Goal: Information Seeking & Learning: Find specific page/section

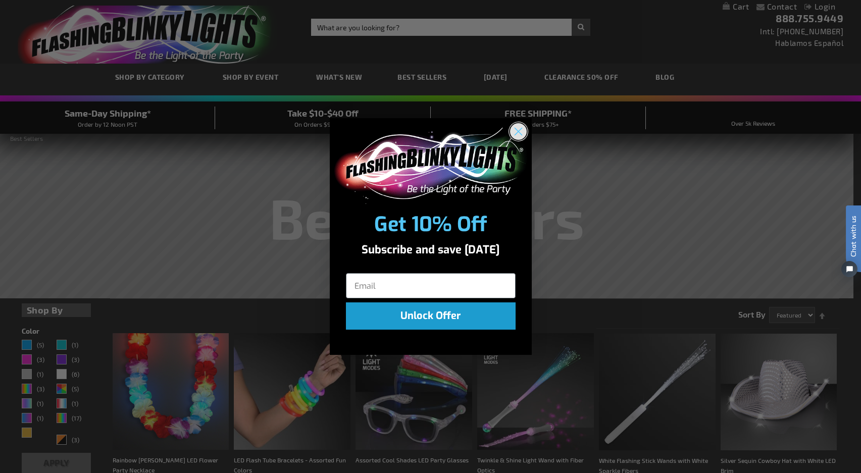
click at [522, 135] on circle "Close dialog" at bounding box center [518, 131] width 17 height 17
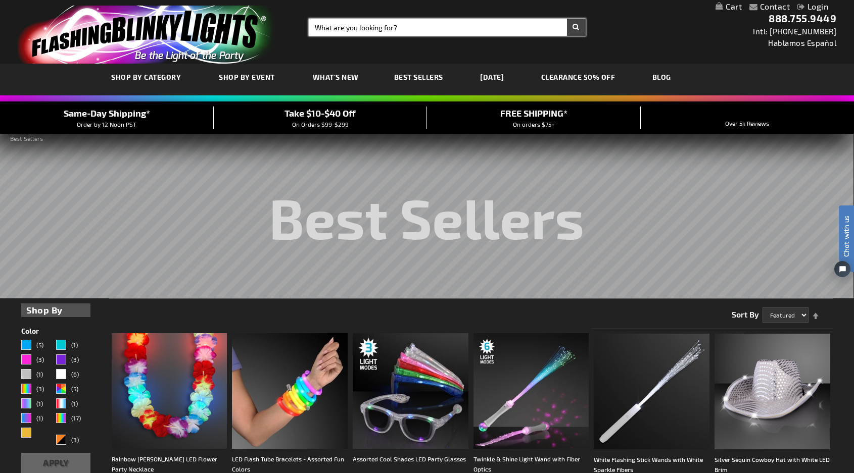
click at [345, 24] on input "Search" at bounding box center [447, 27] width 277 height 17
type input "blinky light"
click at [567, 19] on button "Search" at bounding box center [576, 27] width 19 height 17
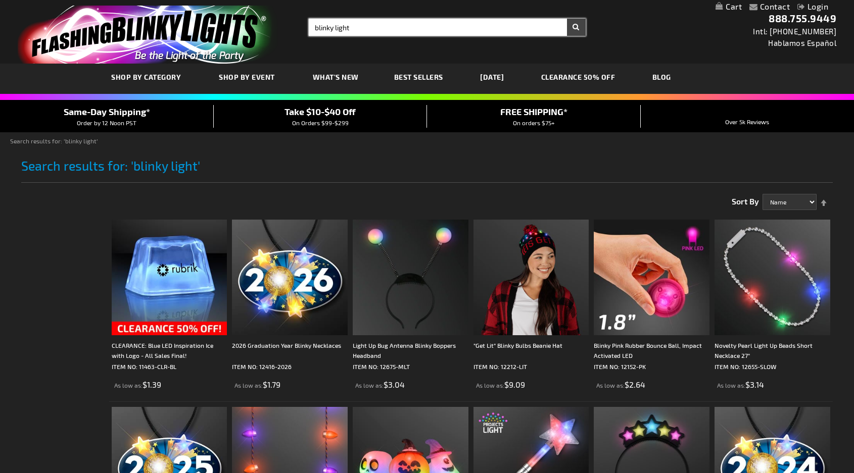
click at [343, 20] on input "blinky light" at bounding box center [447, 27] width 277 height 17
drag, startPoint x: 356, startPoint y: 26, endPoint x: 218, endPoint y: 10, distance: 138.9
click at [218, 10] on div "Toggle Nav Search Search blinky light × Search 888.755.9449 Intl: 818-753-8303 …" at bounding box center [427, 32] width 854 height 64
type input "blinky pens"
click at [567, 19] on button "Search" at bounding box center [576, 27] width 19 height 17
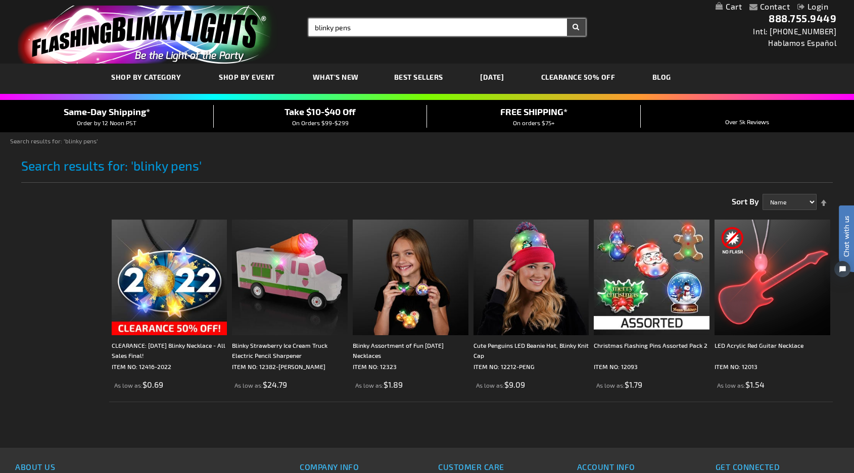
click at [393, 29] on input "blinky pens" at bounding box center [447, 27] width 277 height 17
type input "blinky pins"
click at [567, 19] on button "Search" at bounding box center [576, 27] width 19 height 17
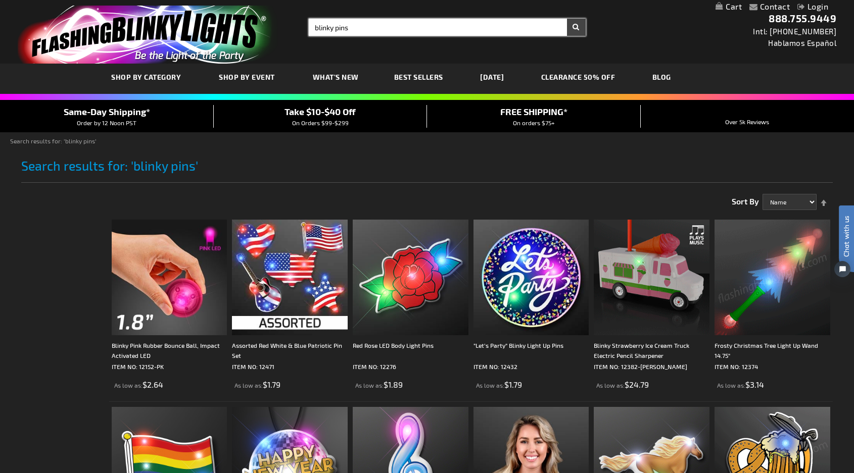
click at [371, 23] on input "blinky pins" at bounding box center [447, 27] width 277 height 17
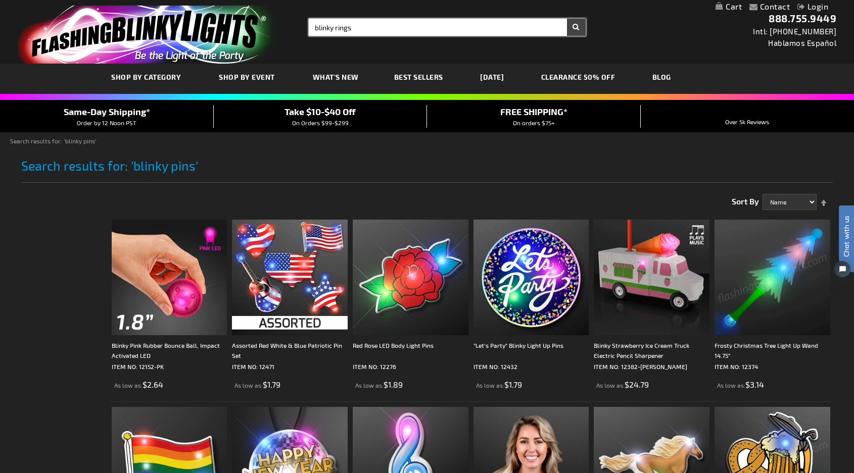
type input "blinky rings"
click at [567, 19] on button "Search" at bounding box center [576, 27] width 19 height 17
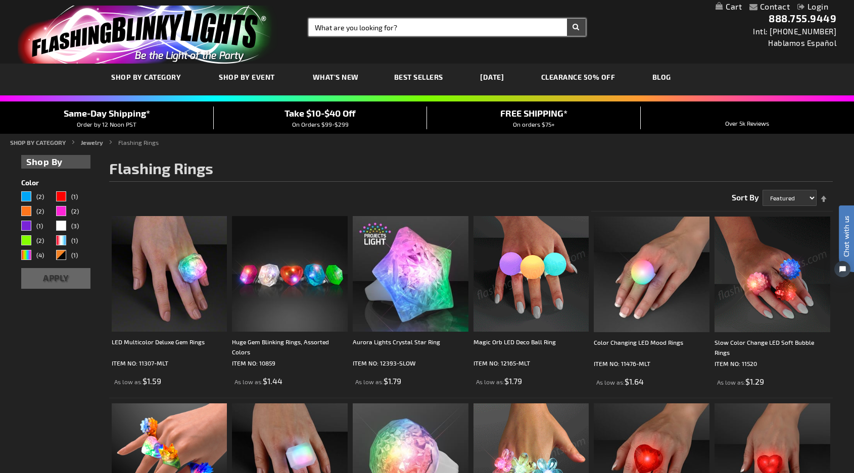
click at [425, 30] on input "Search" at bounding box center [447, 27] width 277 height 17
click at [567, 19] on button "Search" at bounding box center [576, 27] width 19 height 17
type input "blinky necklace"
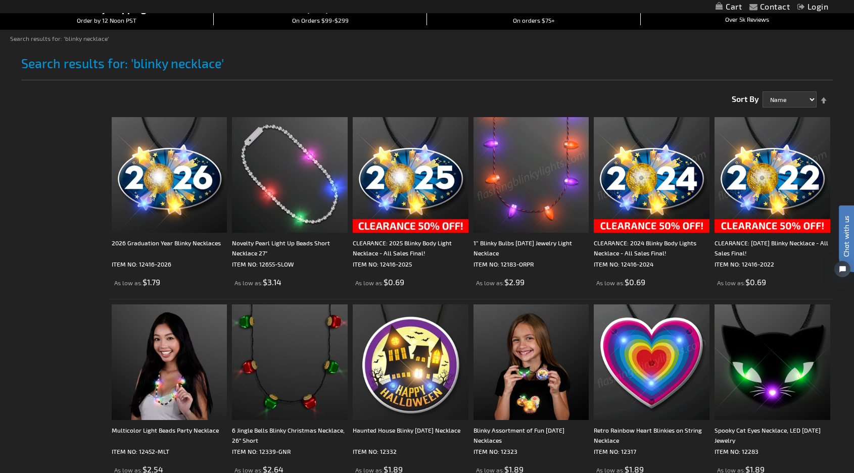
scroll to position [101, 0]
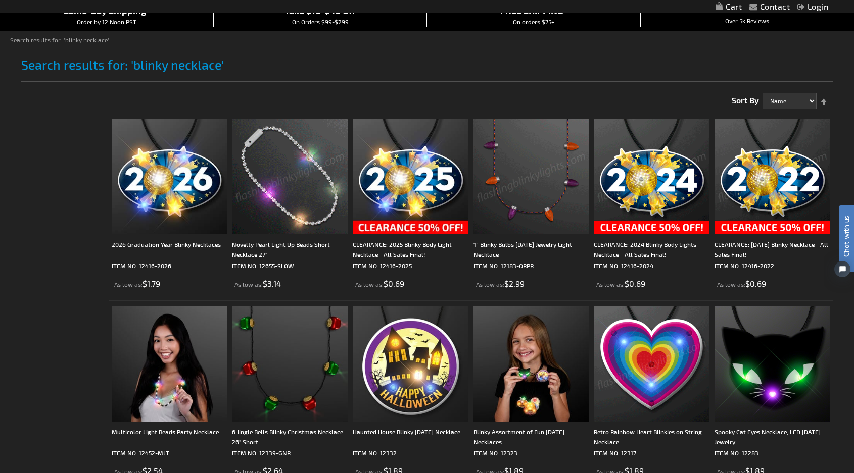
click at [299, 156] on img at bounding box center [290, 177] width 116 height 116
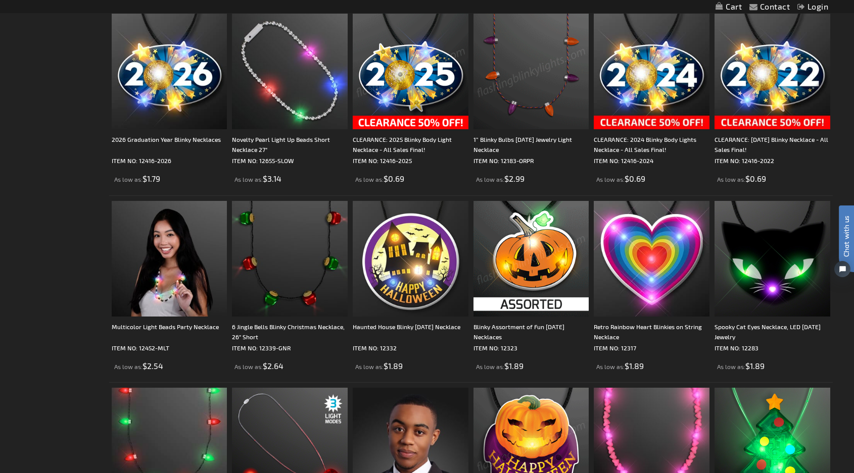
scroll to position [64, 0]
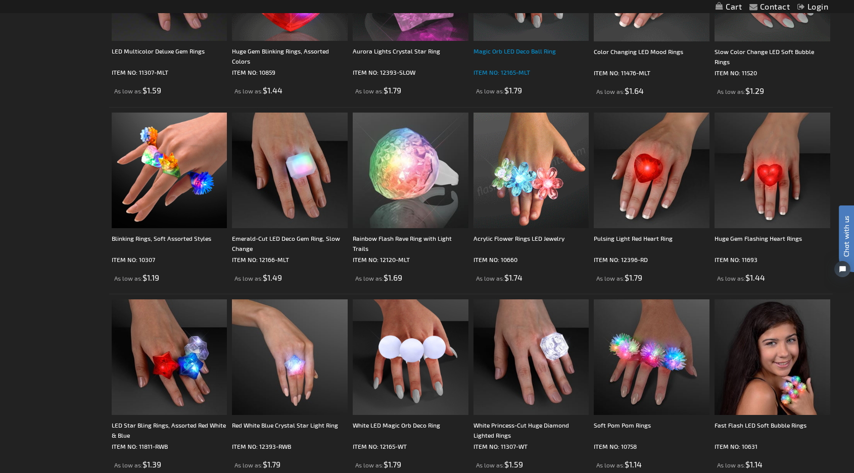
scroll to position [303, 0]
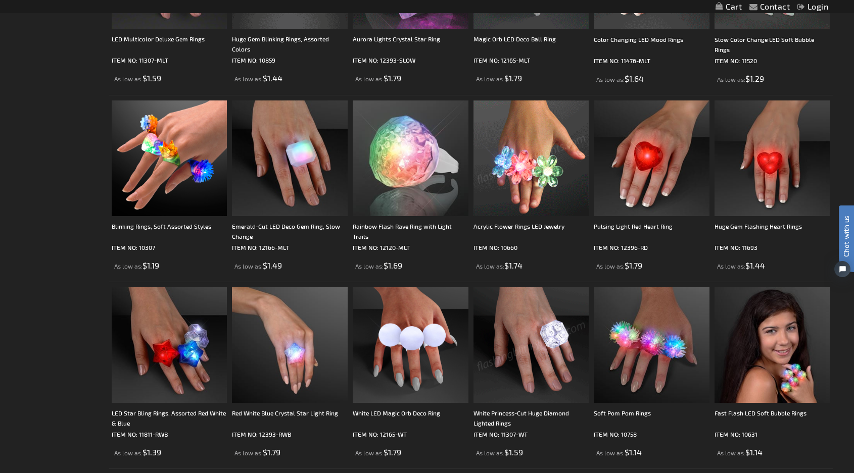
click at [525, 360] on img at bounding box center [531, 345] width 116 height 116
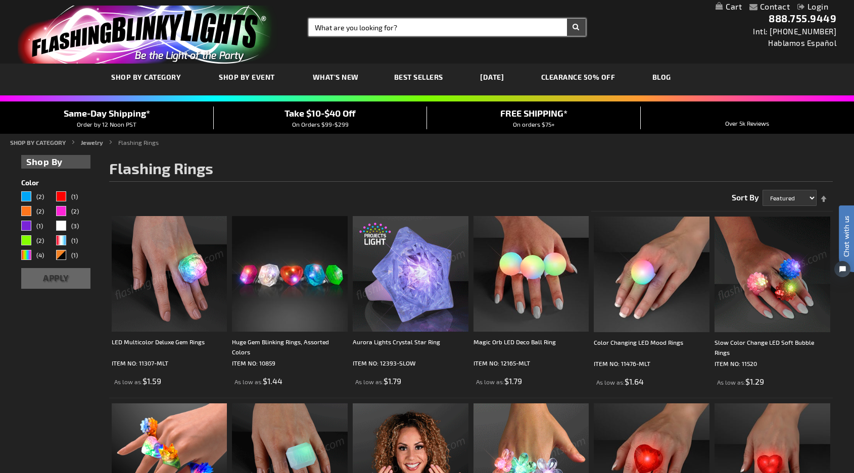
click at [359, 25] on input "Search" at bounding box center [447, 27] width 277 height 17
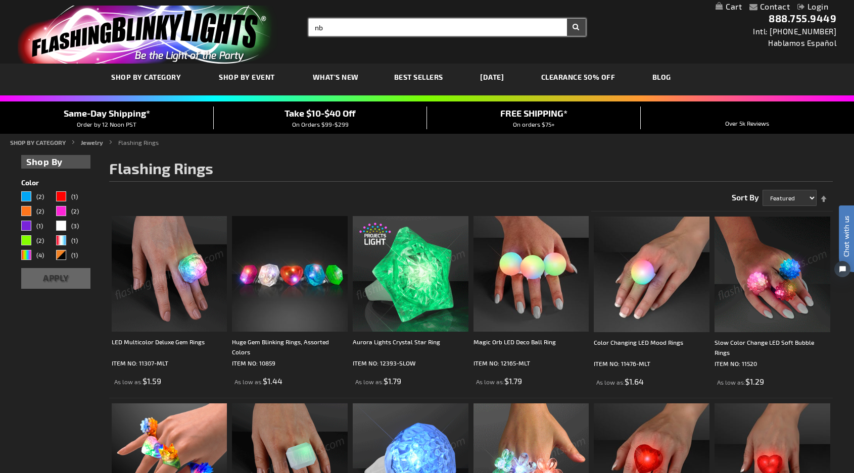
type input "n"
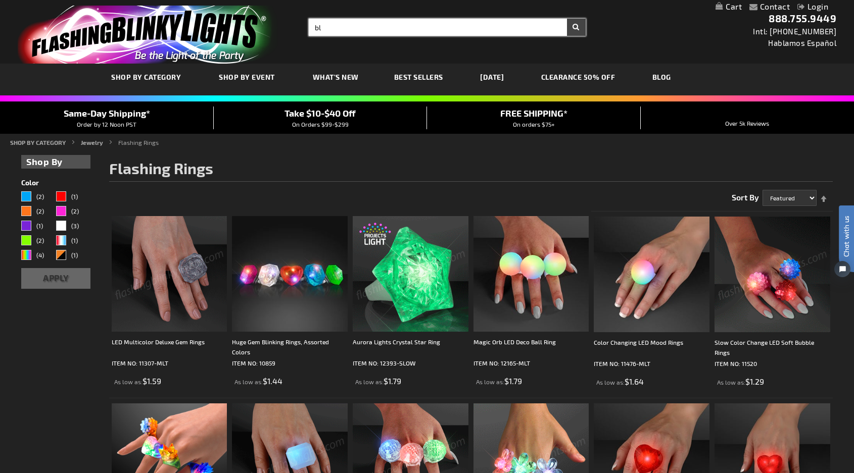
type input "b"
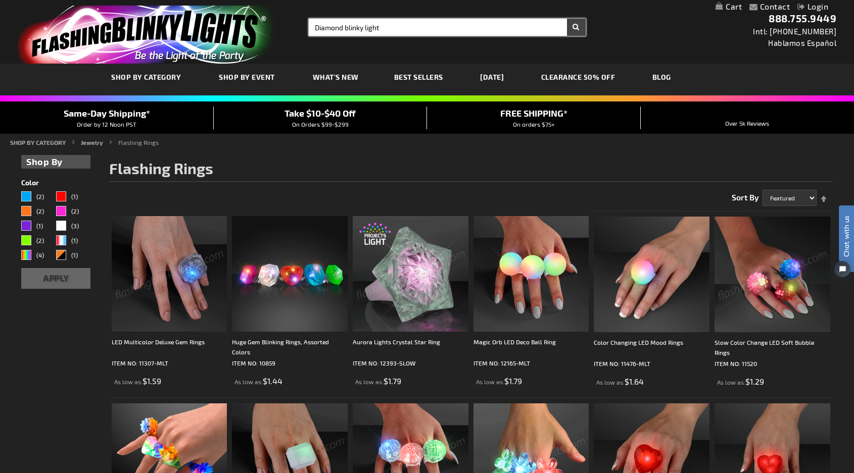
type input "Diamond blinky light"
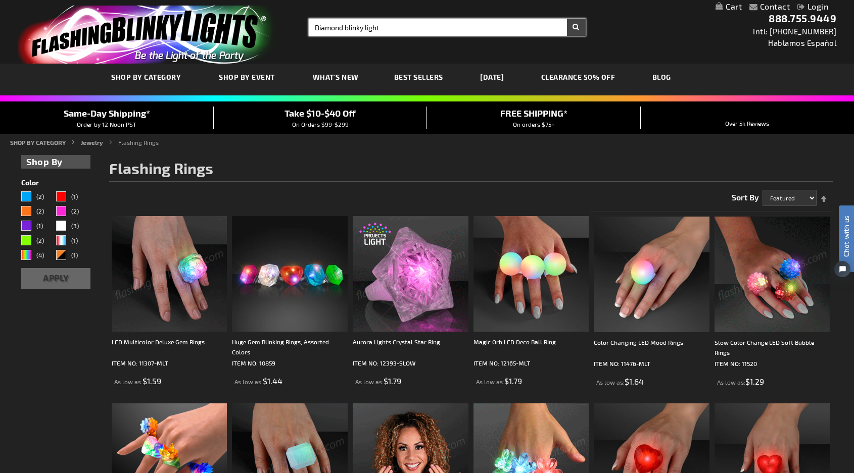
click at [567, 19] on button "Search" at bounding box center [576, 27] width 19 height 17
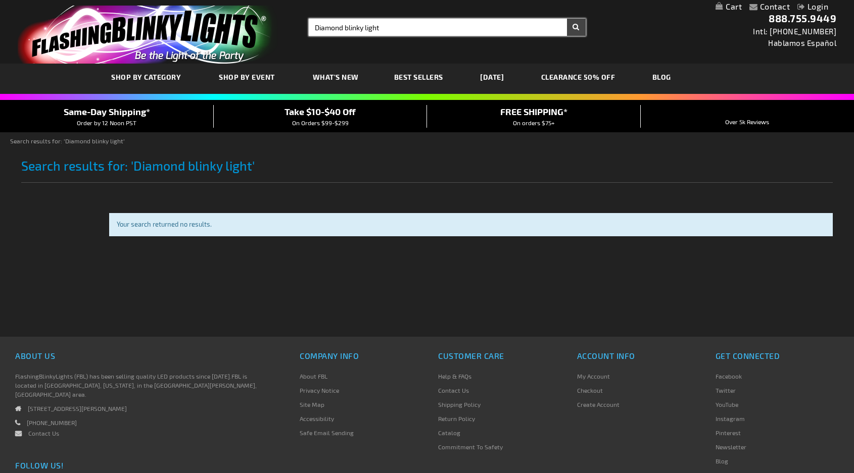
click at [425, 26] on input "Diamond blinky light" at bounding box center [447, 27] width 277 height 17
type input "Diamond"
click at [567, 19] on button "Search" at bounding box center [576, 27] width 19 height 17
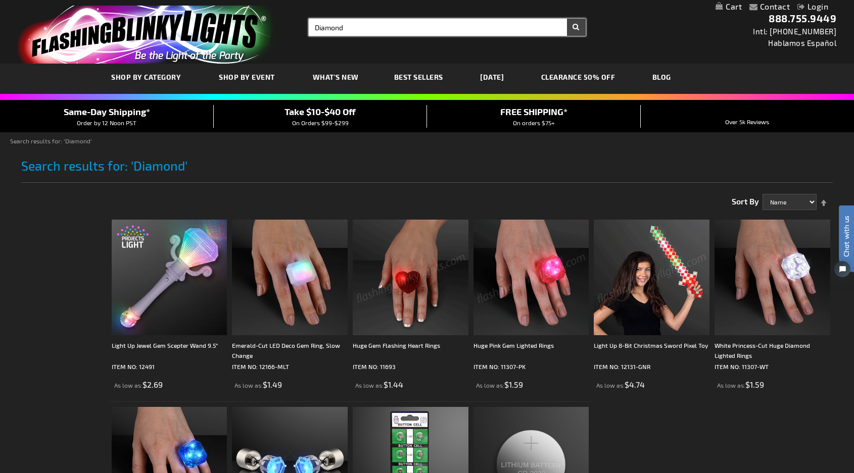
click at [373, 27] on input "Diamond" at bounding box center [447, 27] width 277 height 17
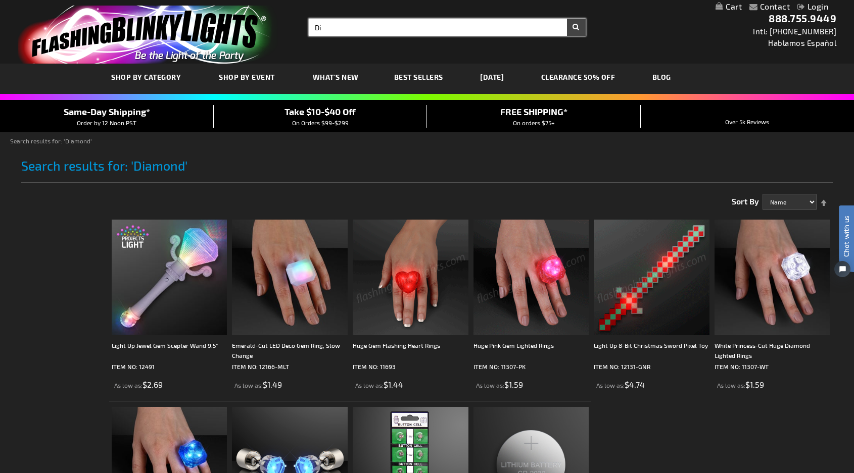
type input "D"
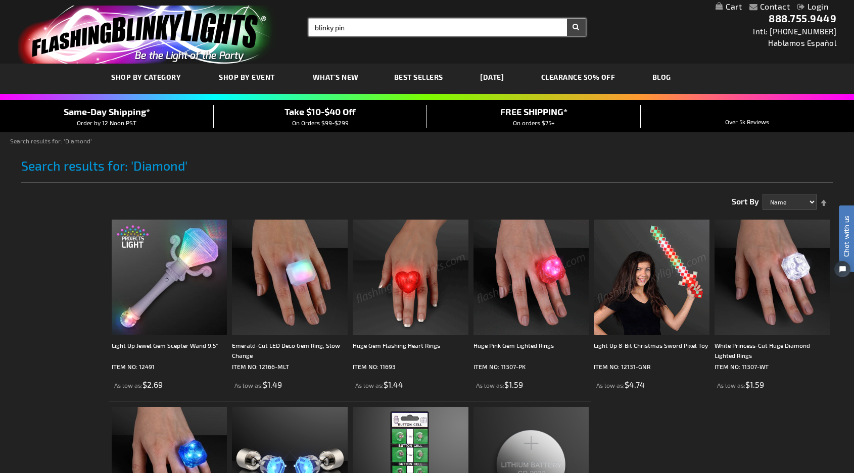
type input "blinky pin"
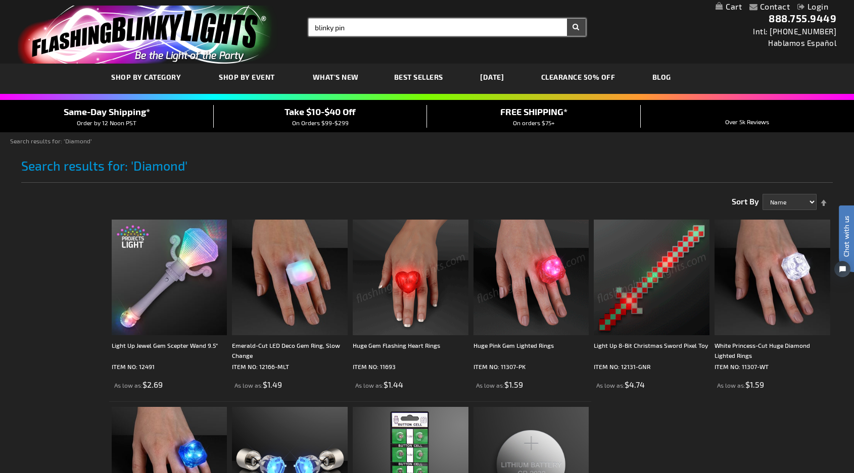
click at [567, 19] on button "Search" at bounding box center [576, 27] width 19 height 17
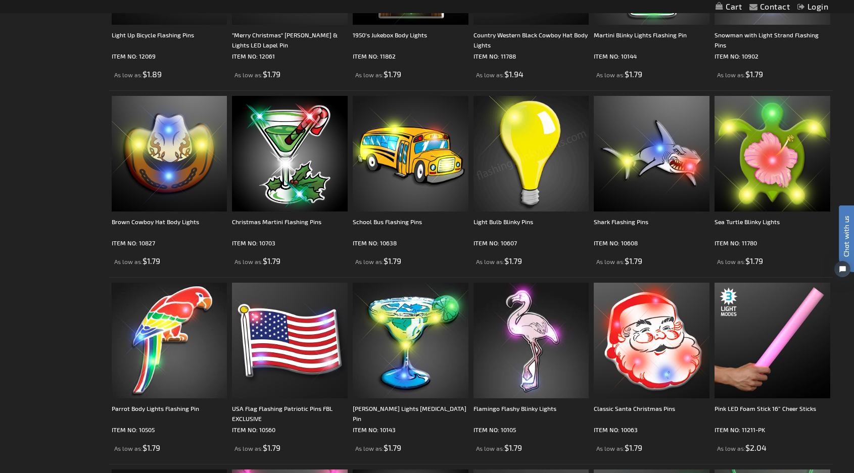
scroll to position [859, 0]
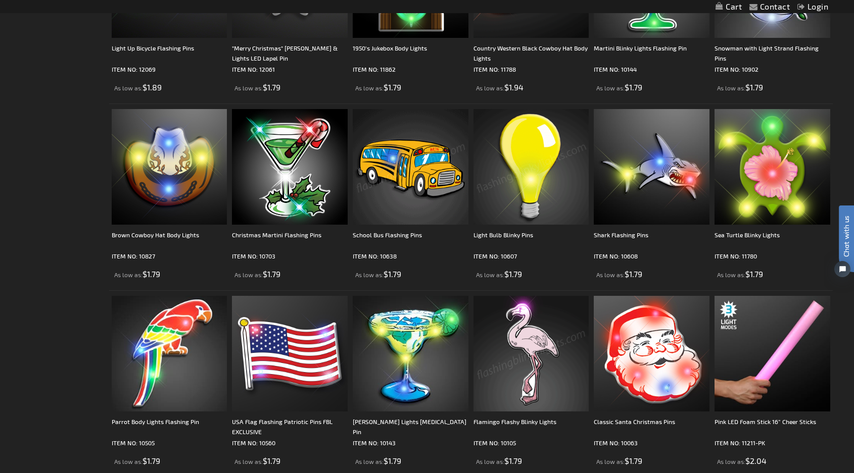
click at [399, 158] on img at bounding box center [411, 167] width 116 height 116
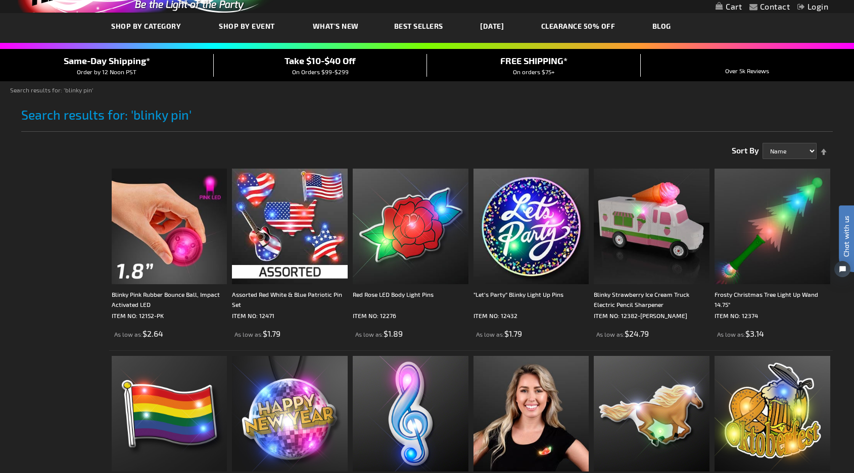
scroll to position [1, 0]
